Goal: Transaction & Acquisition: Purchase product/service

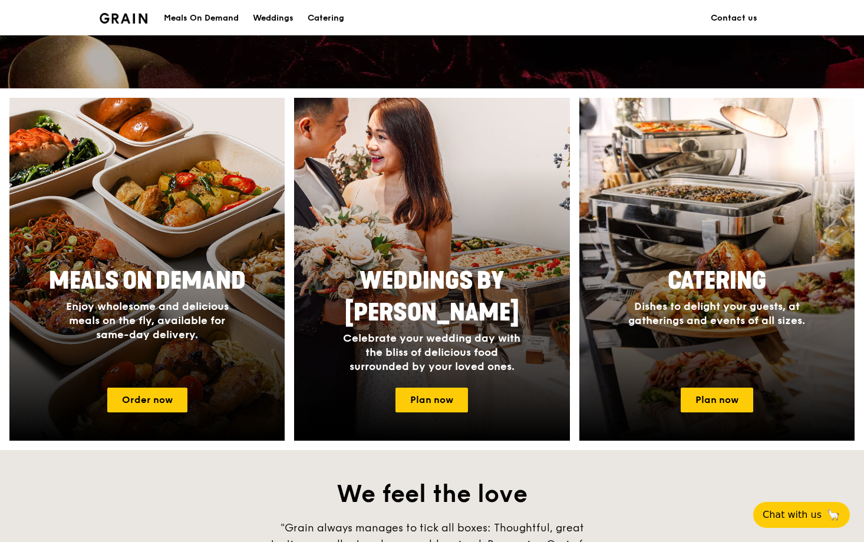
scroll to position [386, 0]
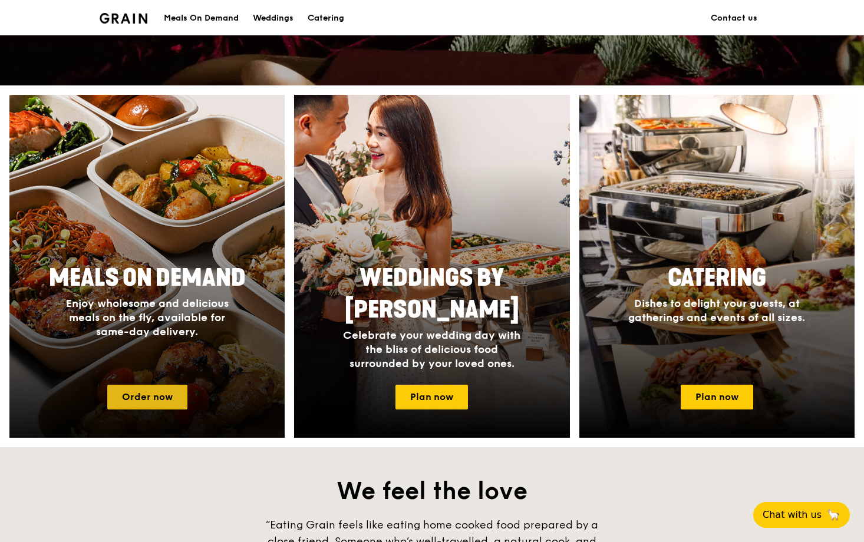
click at [177, 396] on link "Order now" at bounding box center [147, 397] width 80 height 25
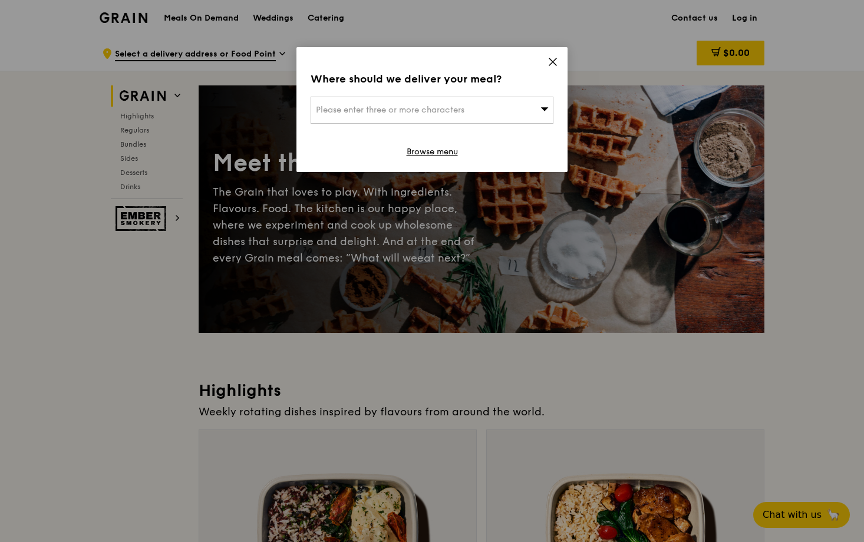
click at [531, 112] on div "Please enter three or more characters" at bounding box center [432, 110] width 243 height 27
click at [518, 134] on li "Please enter 3 or more characters" at bounding box center [432, 133] width 242 height 21
click at [501, 96] on div "Where should we deliver your meal? Please enter three or more characters Please…" at bounding box center [431, 109] width 271 height 125
click at [469, 116] on div "Please enter three or more characters" at bounding box center [432, 110] width 243 height 27
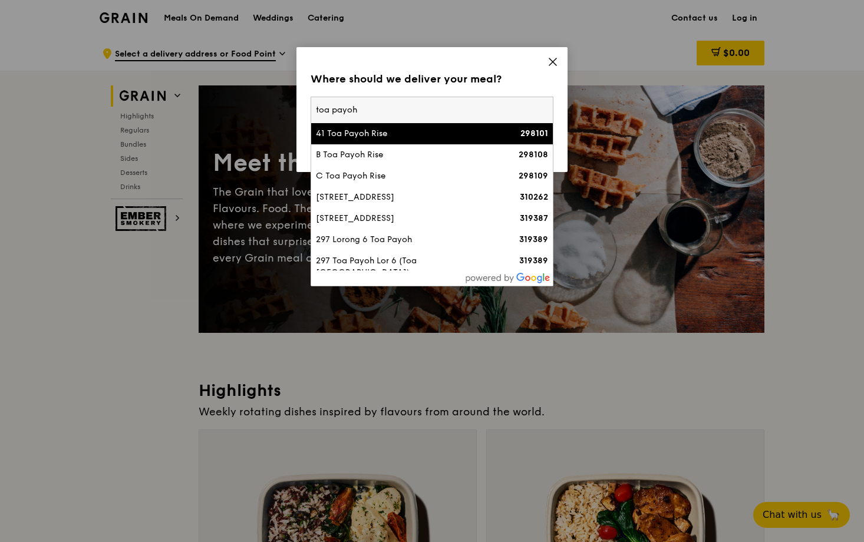
click at [318, 108] on input "toa payoh" at bounding box center [432, 110] width 242 height 26
click at [401, 113] on input "lorong 6 toa payoh" at bounding box center [432, 110] width 242 height 26
click at [350, 111] on input "lorong 6 toa payoh" at bounding box center [432, 110] width 242 height 26
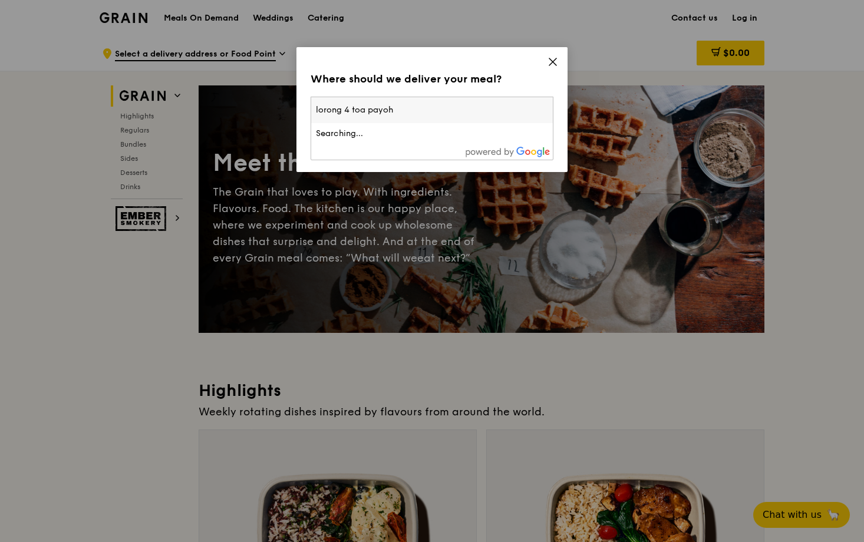
click at [391, 105] on input "lorong 4 toa payoh" at bounding box center [432, 110] width 242 height 26
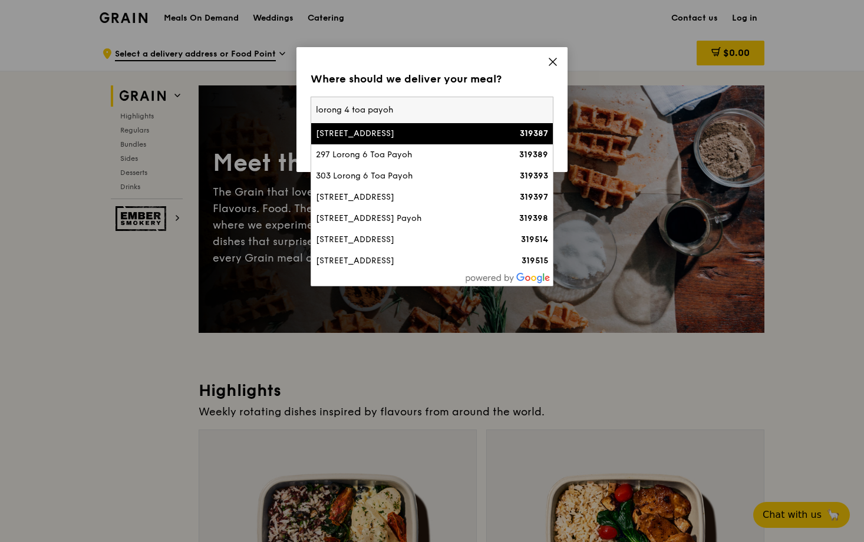
click at [318, 111] on input "lorong 4 toa payoh" at bounding box center [432, 110] width 242 height 26
type input "623 lorong 4 toa payoh"
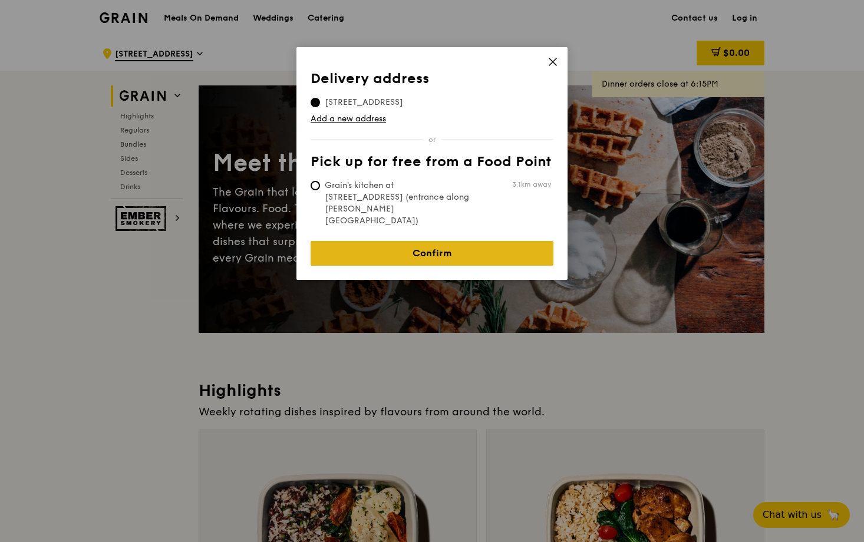
click at [429, 241] on link "Confirm" at bounding box center [432, 253] width 243 height 25
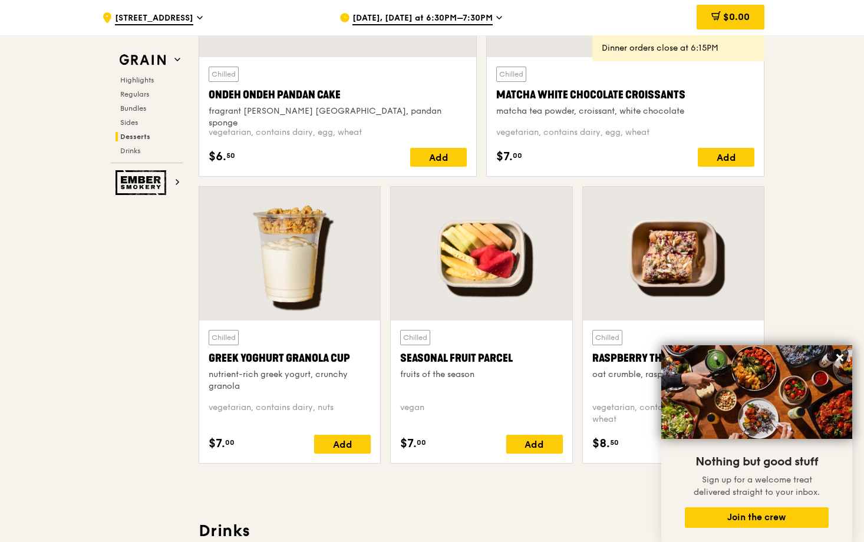
scroll to position [3604, 0]
